Goal: Information Seeking & Learning: Learn about a topic

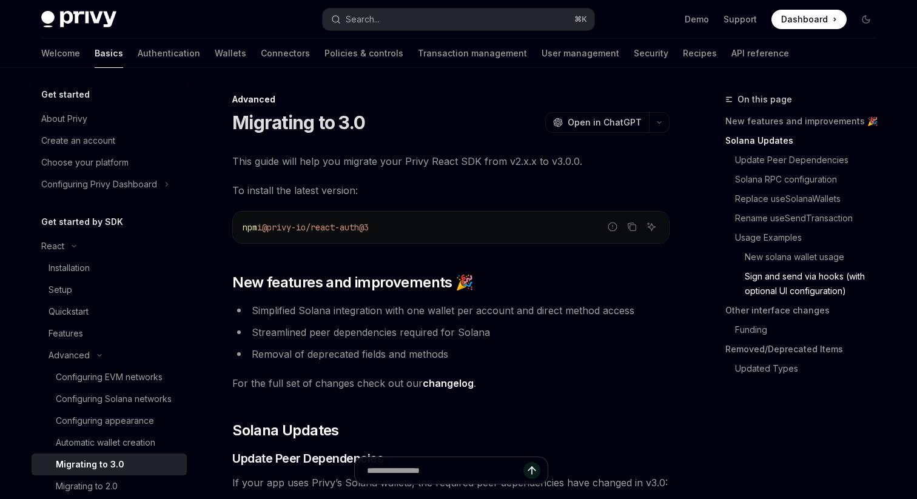
scroll to position [3601, 0]
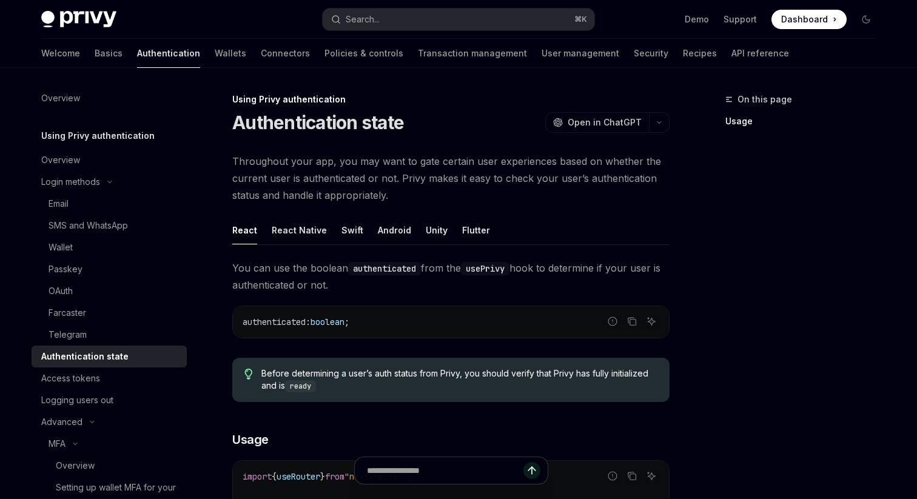
scroll to position [267, 0]
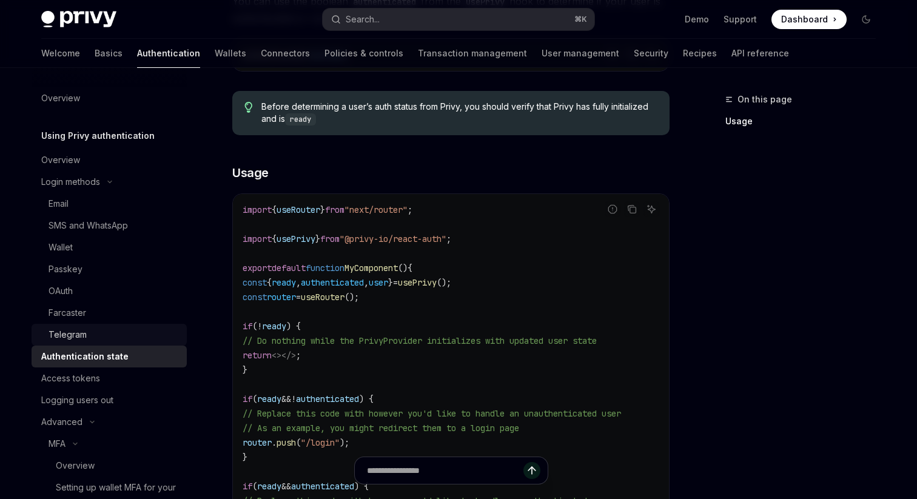
click at [98, 335] on div "Telegram" at bounding box center [114, 335] width 131 height 15
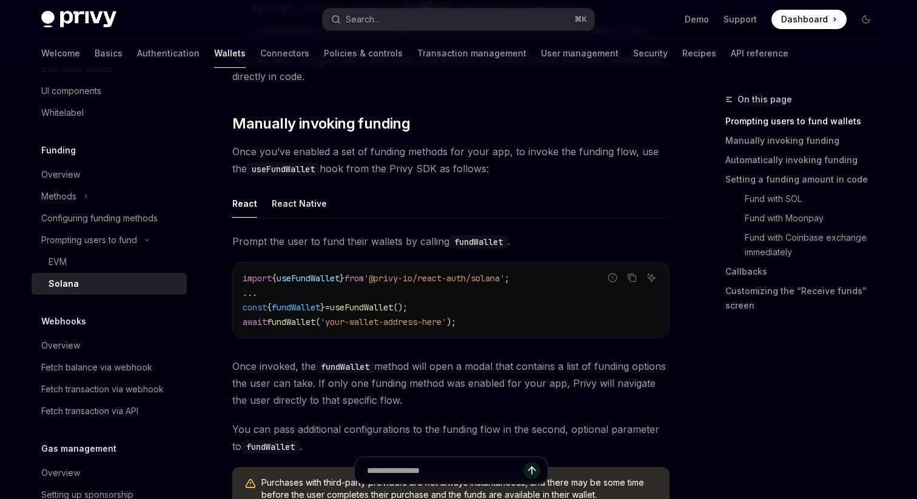
scroll to position [306, 0]
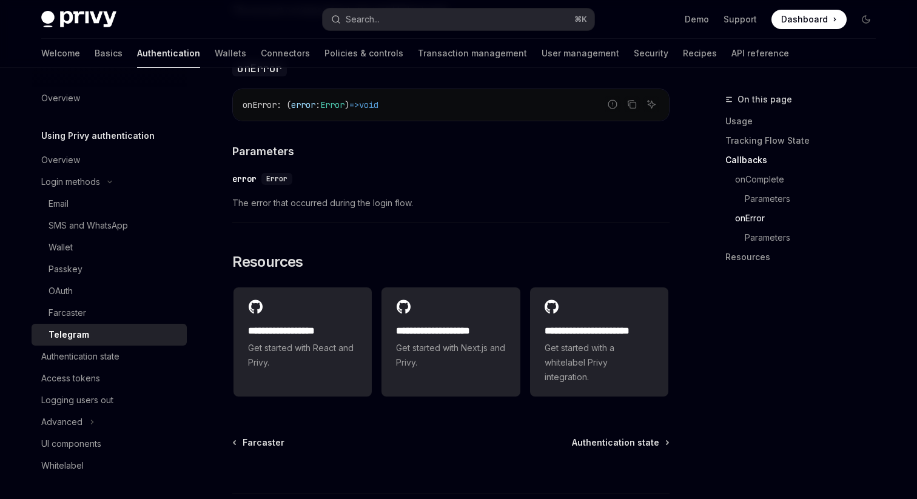
scroll to position [1842, 0]
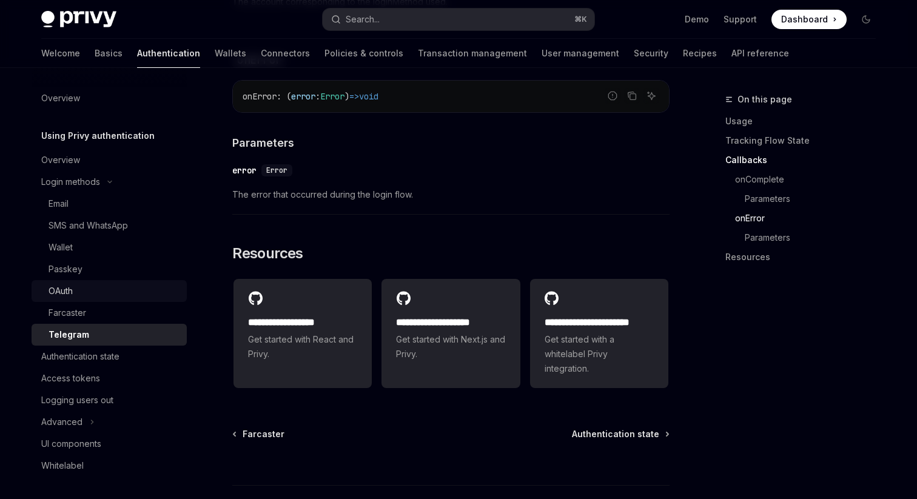
click at [70, 281] on link "OAuth" at bounding box center [109, 291] width 155 height 22
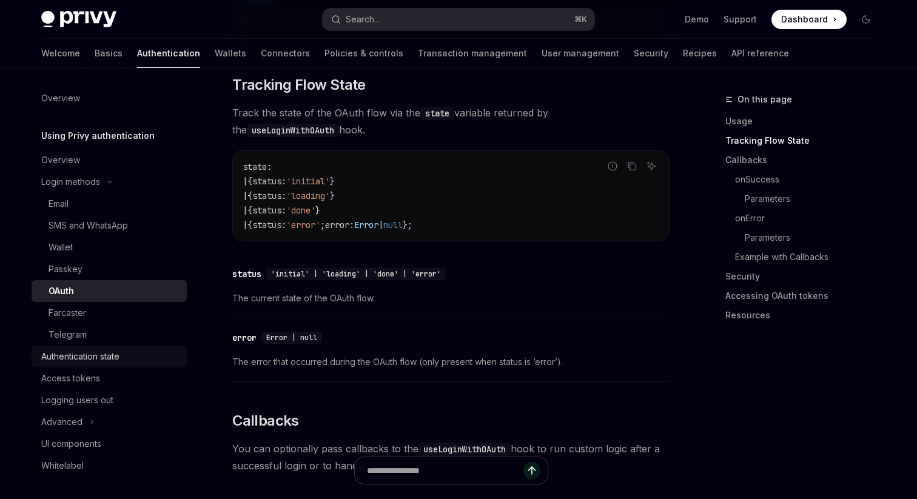
scroll to position [1165, 0]
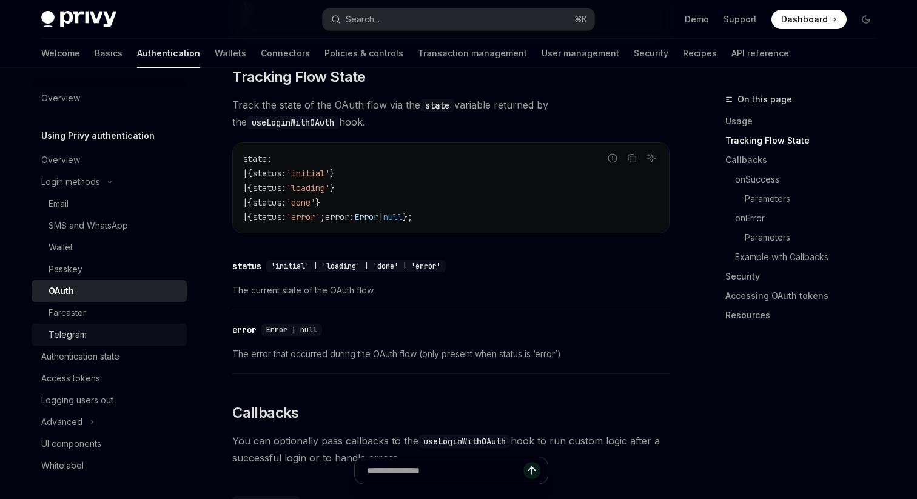
click at [109, 328] on div "Telegram" at bounding box center [114, 335] width 131 height 15
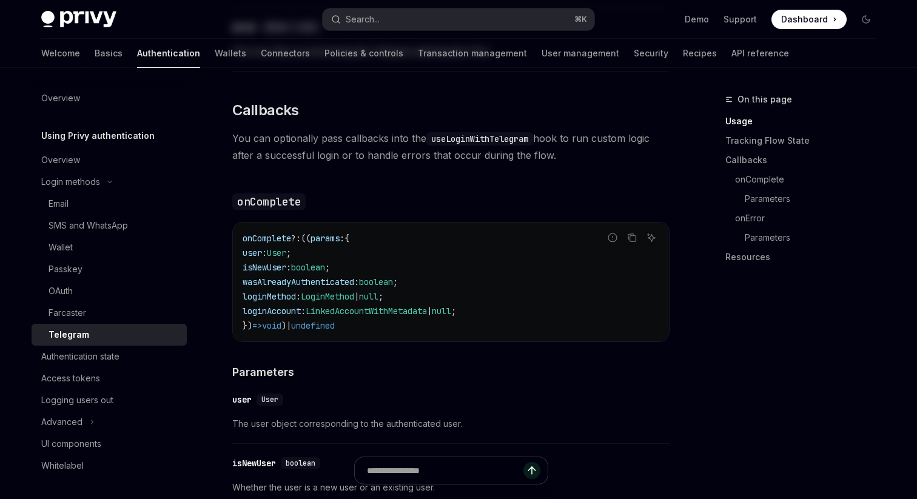
type textarea "*"
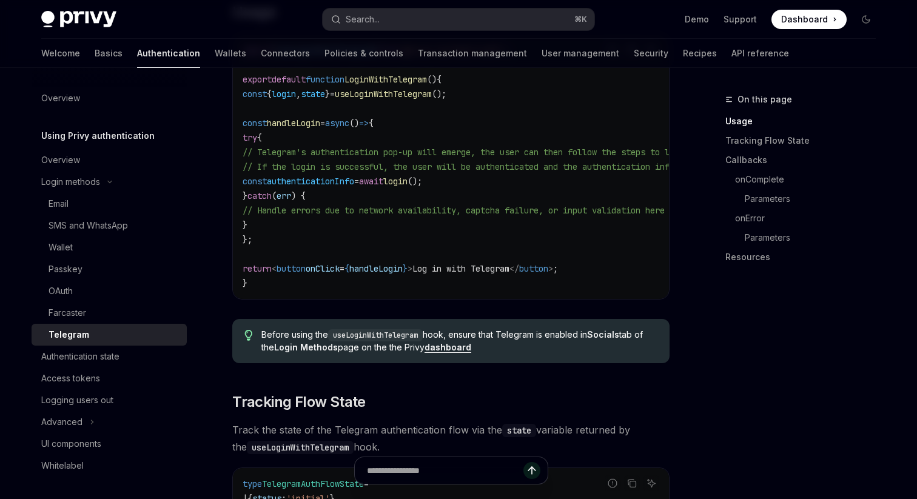
scroll to position [464, 0]
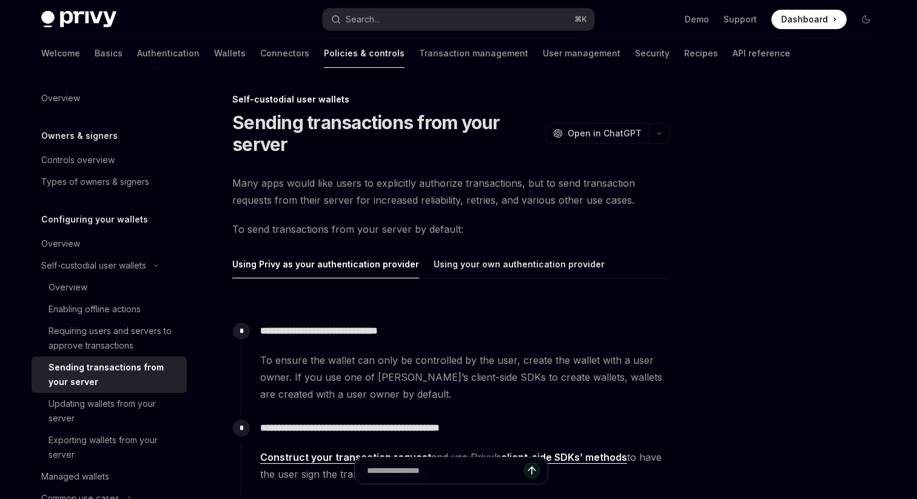
scroll to position [76, 0]
